Goal: Task Accomplishment & Management: Manage account settings

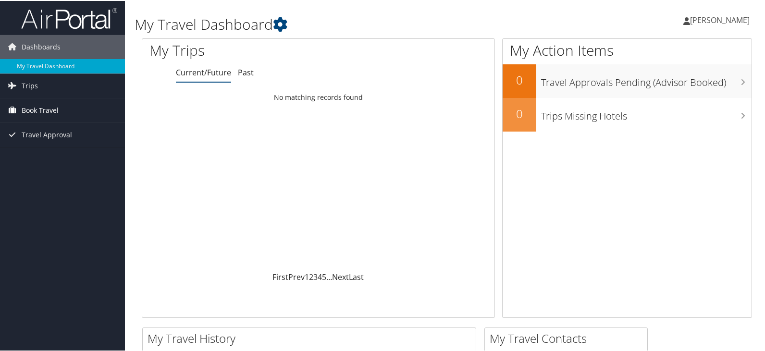
click at [32, 109] on span "Book Travel" at bounding box center [40, 110] width 37 height 24
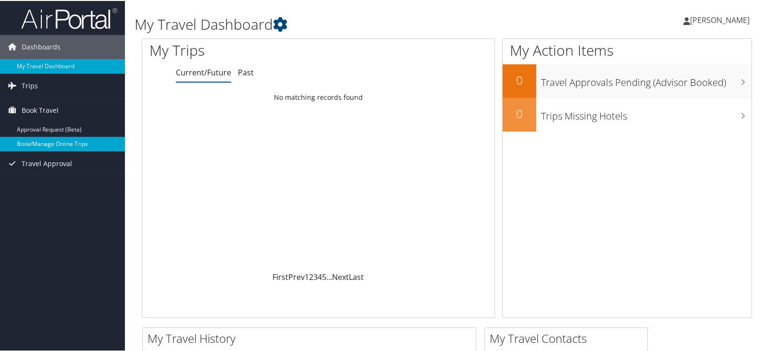
click at [63, 142] on link "Book/Manage Online Trips" at bounding box center [62, 143] width 125 height 14
click at [713, 17] on span "[PERSON_NAME]" at bounding box center [720, 19] width 60 height 11
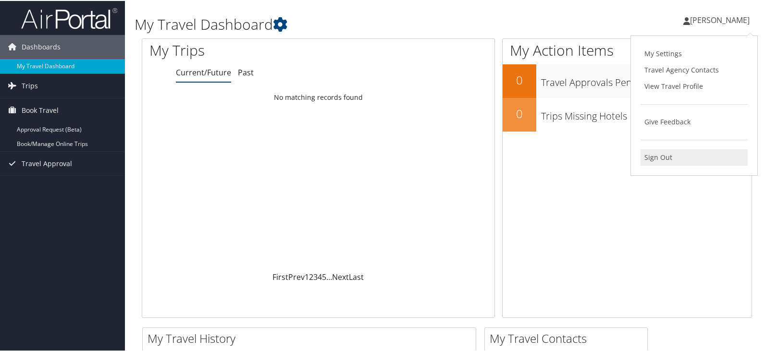
click at [653, 160] on link "Sign Out" at bounding box center [694, 156] width 107 height 16
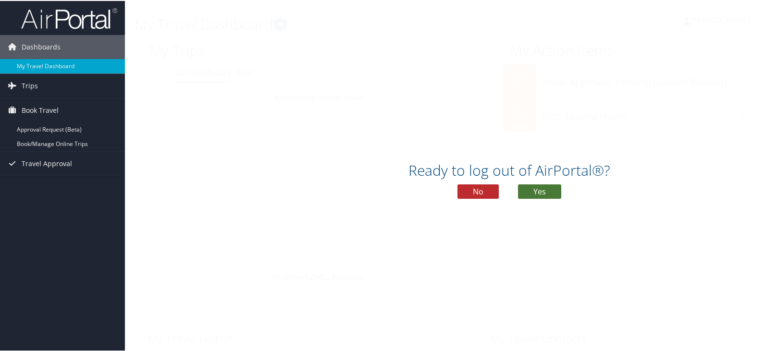
click at [537, 191] on button "Yes" at bounding box center [539, 191] width 43 height 14
